Goal: Information Seeking & Learning: Learn about a topic

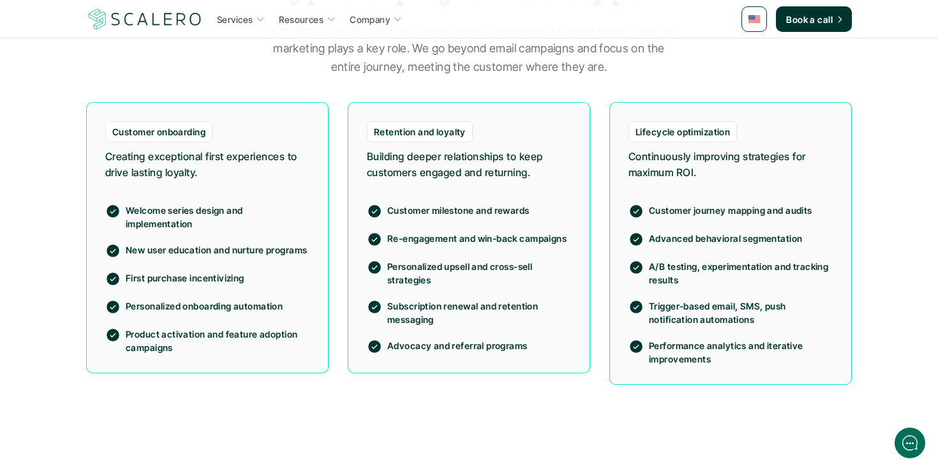
scroll to position [997, 0]
drag, startPoint x: 440, startPoint y: 242, endPoint x: 529, endPoint y: 254, distance: 90.2
click at [528, 255] on div "Customer milestone and rewards Re-engagement and win-back campaigns Personalize…" at bounding box center [469, 270] width 204 height 167
click at [529, 254] on div "Customer milestone and rewards Re-engagement and win-back campaigns Personalize…" at bounding box center [469, 270] width 204 height 167
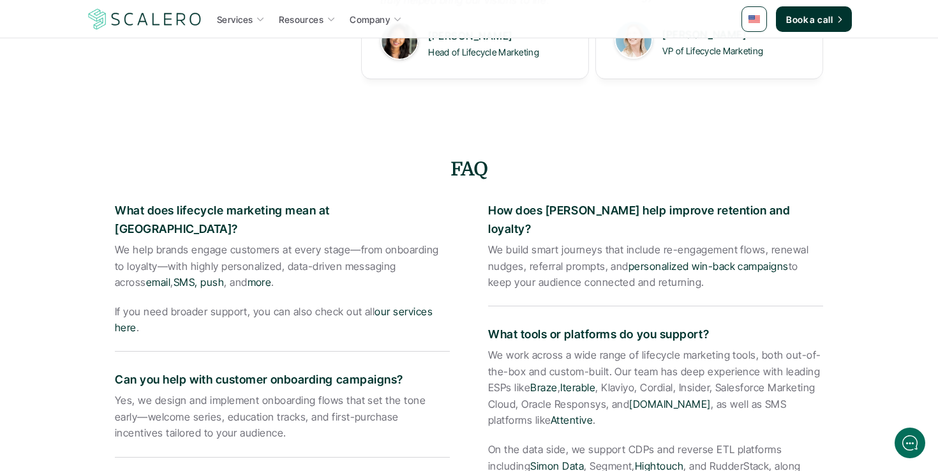
scroll to position [1931, 0]
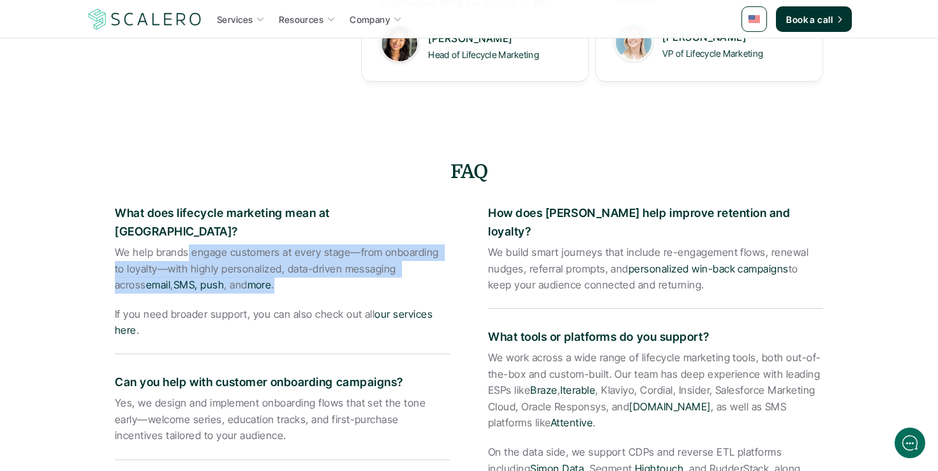
drag, startPoint x: 186, startPoint y: 241, endPoint x: 306, endPoint y: 262, distance: 122.6
click at [306, 262] on p "We help brands engage customers at every stage—from onboarding to loyalty—with …" at bounding box center [282, 268] width 335 height 49
drag, startPoint x: 165, startPoint y: 238, endPoint x: 329, endPoint y: 246, distance: 164.2
click at [329, 246] on p "We help brands engage customers at every stage—from onboarding to loyalty—with …" at bounding box center [282, 268] width 335 height 49
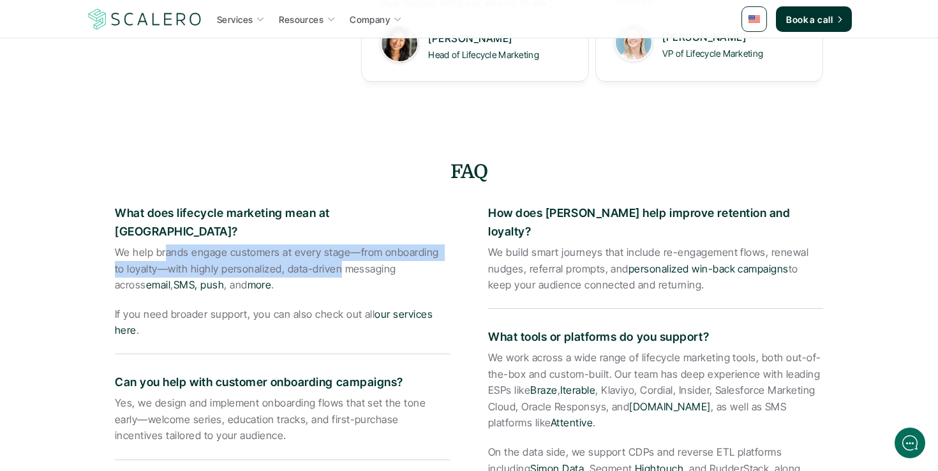
click at [329, 246] on p "We help brands engage customers at every stage—from onboarding to loyalty—with …" at bounding box center [282, 268] width 335 height 49
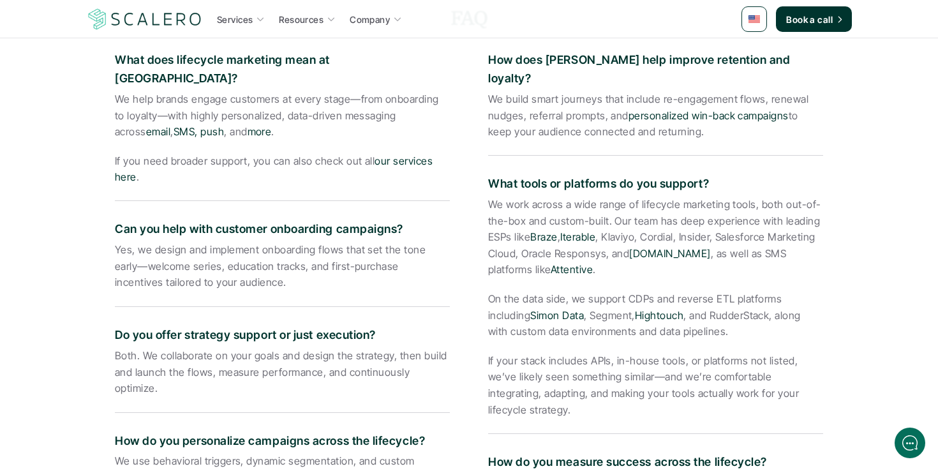
scroll to position [2086, 0]
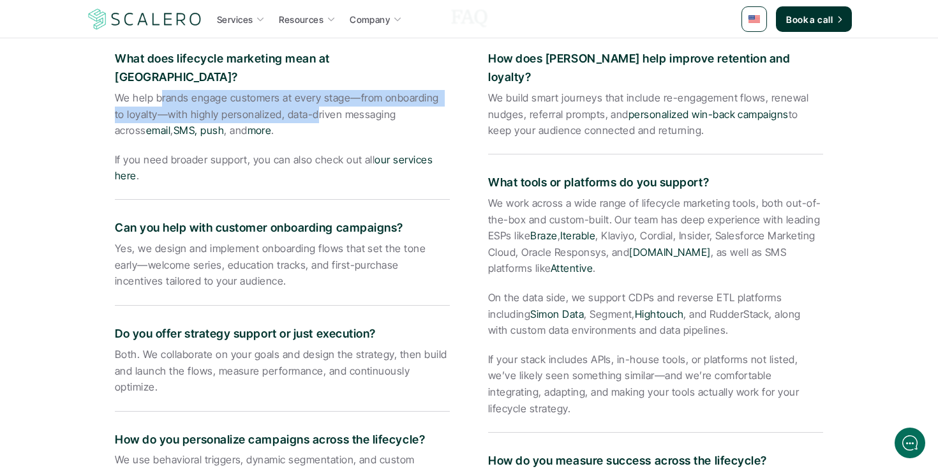
drag, startPoint x: 162, startPoint y: 82, endPoint x: 307, endPoint y: 94, distance: 145.3
click at [307, 94] on p "We help brands engage customers at every stage—from onboarding to loyalty—with …" at bounding box center [282, 114] width 335 height 49
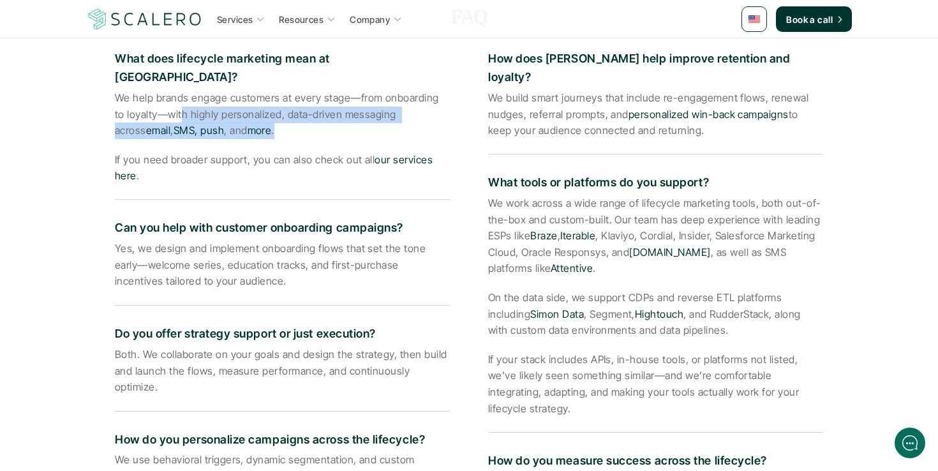
drag, startPoint x: 198, startPoint y: 96, endPoint x: 311, endPoint y: 107, distance: 113.6
click at [311, 107] on p "We help brands engage customers at every stage—from onboarding to loyalty—with …" at bounding box center [282, 114] width 335 height 49
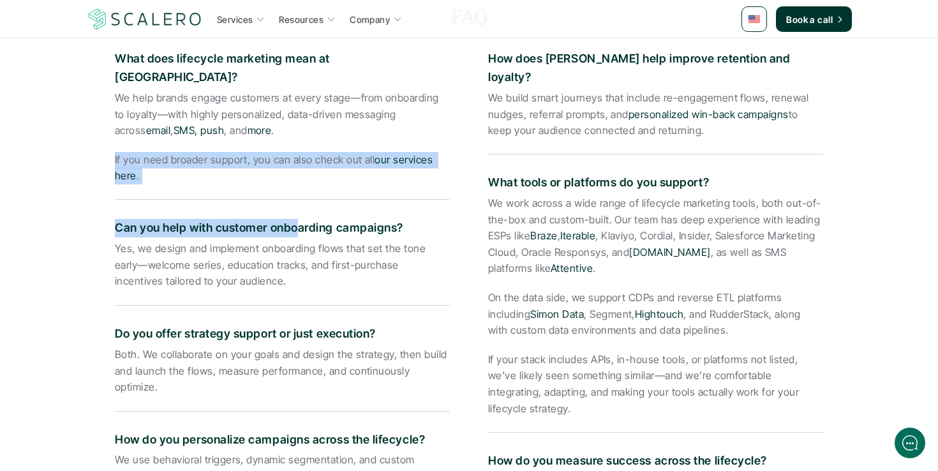
drag, startPoint x: 169, startPoint y: 130, endPoint x: 296, endPoint y: 205, distance: 146.8
click at [296, 205] on div "What does lifecycle marketing mean at [GEOGRAPHIC_DATA]? We help brands engage …" at bounding box center [282, 374] width 335 height 675
click at [296, 219] on p "Can you help with customer onboarding campaigns?" at bounding box center [282, 228] width 335 height 19
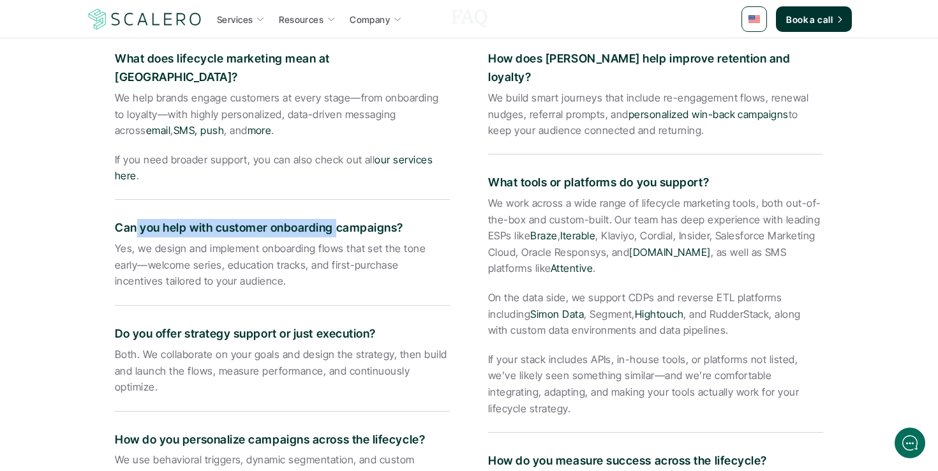
drag, startPoint x: 134, startPoint y: 209, endPoint x: 337, endPoint y: 213, distance: 203.0
click at [337, 219] on p "Can you help with customer onboarding campaigns?" at bounding box center [282, 228] width 335 height 19
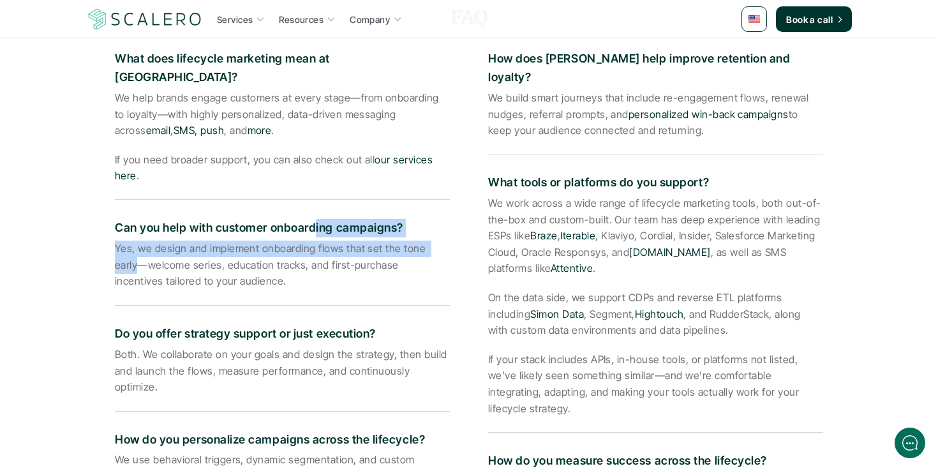
drag, startPoint x: 317, startPoint y: 210, endPoint x: 452, endPoint y: 223, distance: 135.9
click at [452, 223] on div "What does lifecycle marketing mean at [GEOGRAPHIC_DATA]? We help brands engage …" at bounding box center [469, 377] width 708 height 680
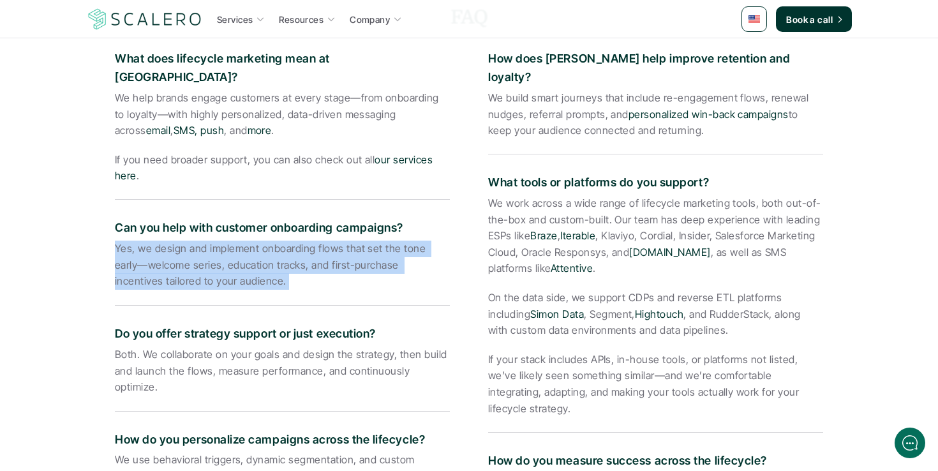
drag, startPoint x: 236, startPoint y: 221, endPoint x: 380, endPoint y: 302, distance: 165.7
click at [380, 302] on div "What does lifecycle marketing mean at [GEOGRAPHIC_DATA]? We help brands engage …" at bounding box center [282, 374] width 335 height 675
click at [380, 312] on div "Do you offer strategy support or just execution? Both. We collaborate on your g…" at bounding box center [282, 362] width 335 height 100
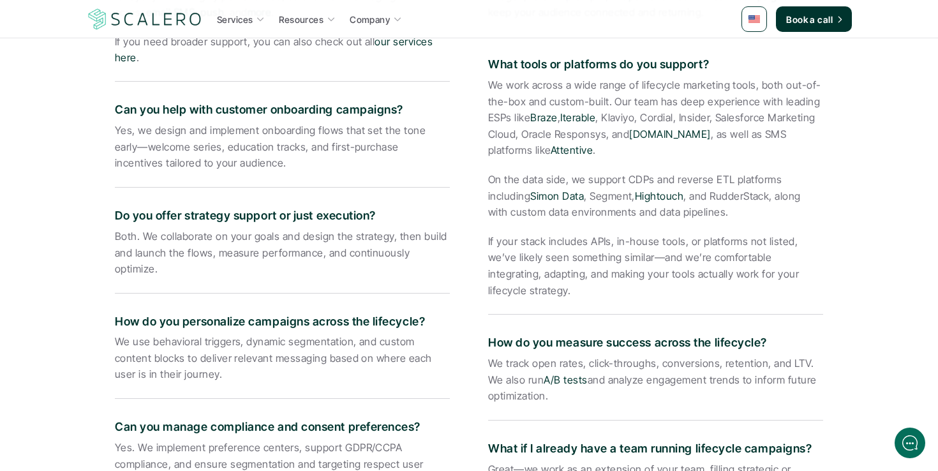
scroll to position [2205, 0]
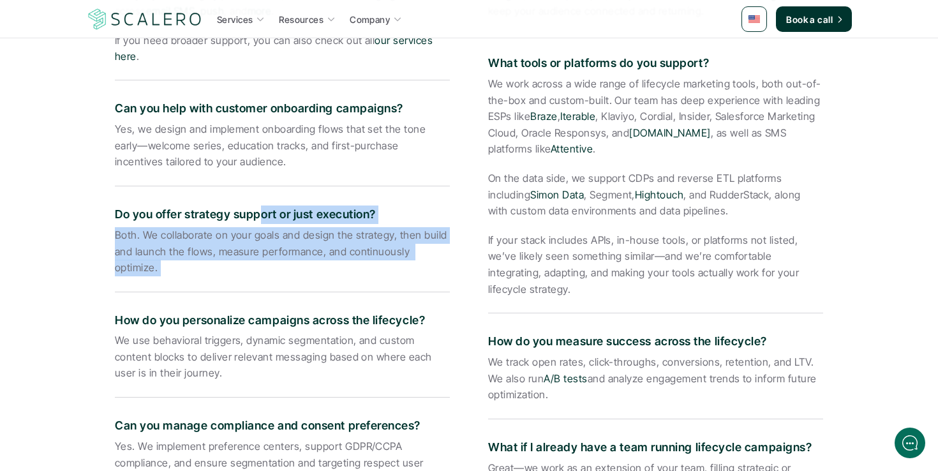
drag, startPoint x: 258, startPoint y: 195, endPoint x: 379, endPoint y: 276, distance: 145.5
click at [379, 276] on div "What does lifecycle marketing mean at [GEOGRAPHIC_DATA]? We help brands engage …" at bounding box center [282, 255] width 335 height 675
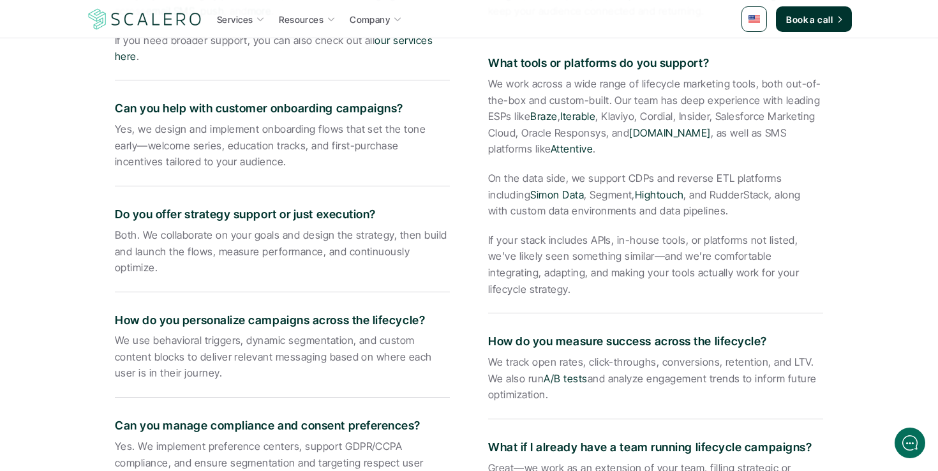
click at [396, 234] on p "Both. We collaborate on your goals and design the strategy, then build and laun…" at bounding box center [282, 251] width 335 height 49
click at [269, 206] on p "Do you offer strategy support or just execution?" at bounding box center [282, 215] width 335 height 19
click at [299, 311] on p "How do you personalize campaigns across the lifecycle?" at bounding box center [282, 320] width 335 height 19
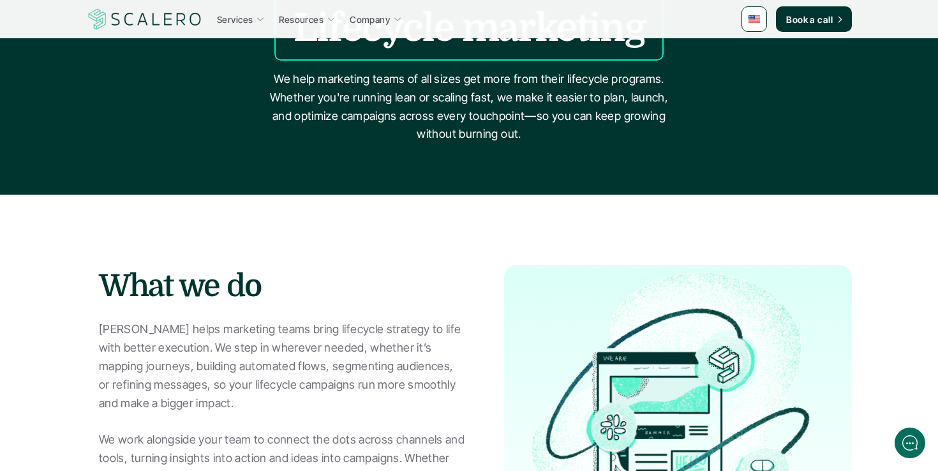
scroll to position [0, 0]
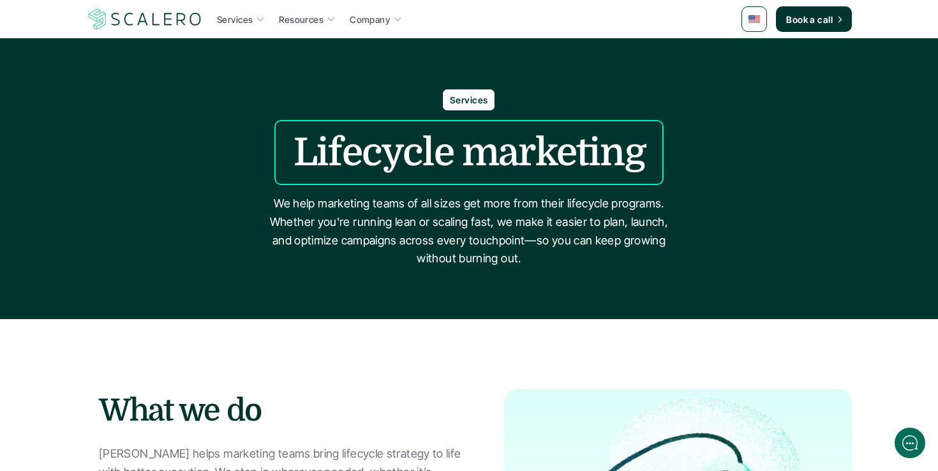
drag, startPoint x: 424, startPoint y: 200, endPoint x: 585, endPoint y: 274, distance: 177.1
click at [585, 274] on div "Services Lifecycle marketing We help marketing teams of all sizes get more from…" at bounding box center [469, 178] width 938 height 281
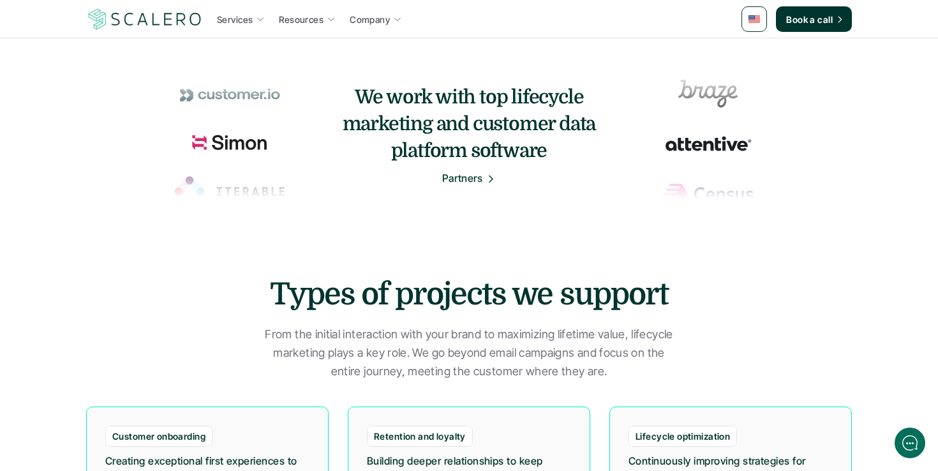
scroll to position [1045, 0]
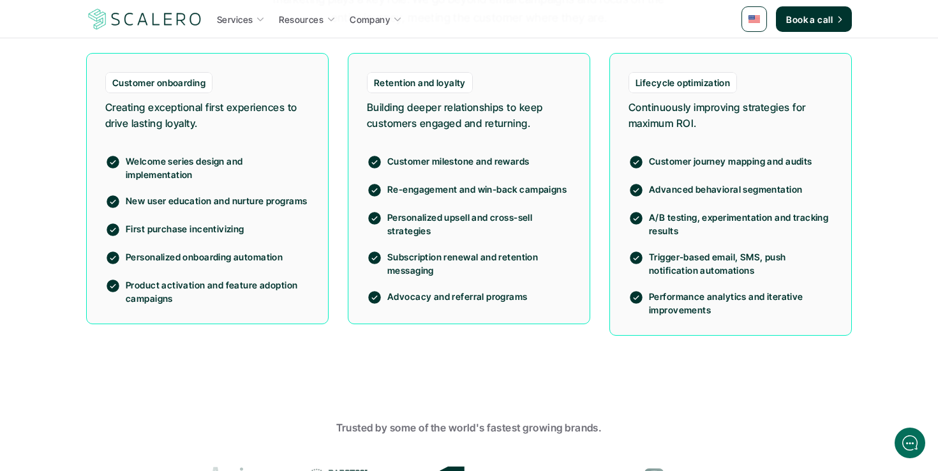
click at [447, 223] on p "Personalized upsell and cross-sell strategies" at bounding box center [479, 224] width 184 height 27
drag, startPoint x: 134, startPoint y: 149, endPoint x: 253, endPoint y: 221, distance: 139.8
click at [253, 221] on div "Welcome series design and implementation New user education and nurture program…" at bounding box center [207, 221] width 204 height 167
drag, startPoint x: 266, startPoint y: 116, endPoint x: 322, endPoint y: 123, distance: 56.0
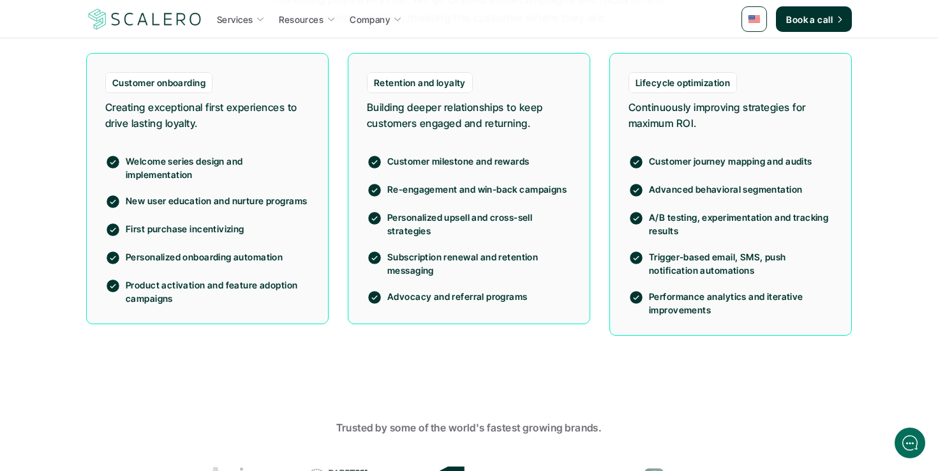
click at [312, 121] on div "Customer onboarding Creating exceptional first experiences to drive lasting loy…" at bounding box center [207, 188] width 243 height 271
click at [322, 123] on div "Customer onboarding Creating exceptional first experiences to drive lasting loy…" at bounding box center [207, 188] width 243 height 271
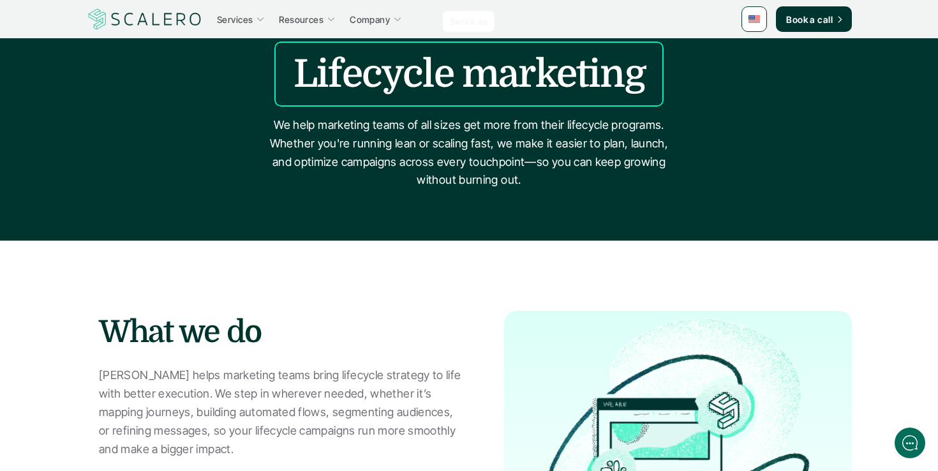
scroll to position [0, 0]
